Goal: Browse casually

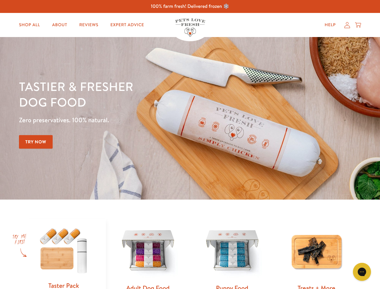
click at [190, 144] on div "Tastier & fresher dog food Zero preservatives. 100% natural. Try Now" at bounding box center [133, 117] width 228 height 79
click at [362, 271] on icon "Open gorgias live chat" at bounding box center [362, 271] width 6 height 6
